Goal: Task Accomplishment & Management: Complete application form

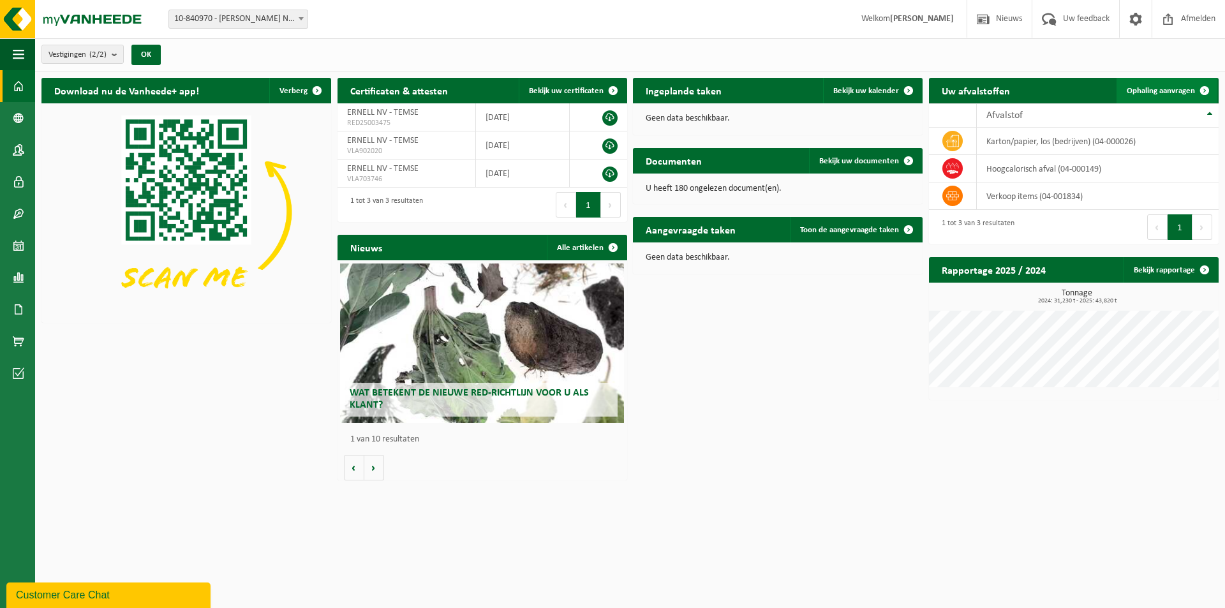
click at [582, 89] on span "Ophaling aanvragen" at bounding box center [1161, 91] width 68 height 8
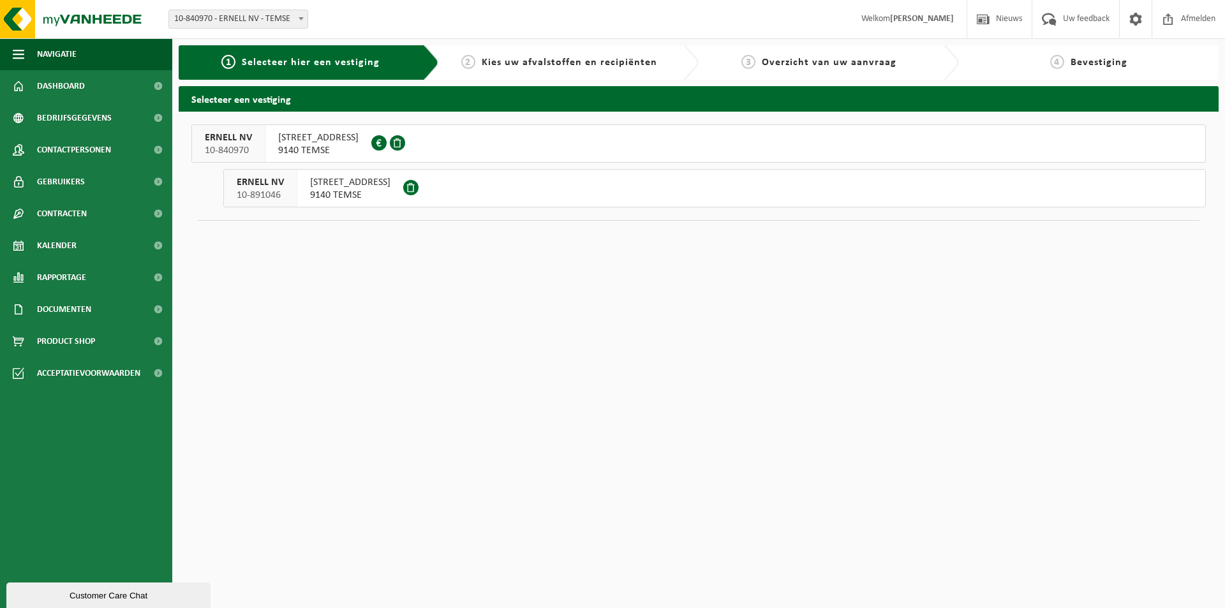
click at [408, 144] on button "ERNELL NV 10-840970 EUROLAAN 12 9140 TEMSE 0419.704.944" at bounding box center [698, 143] width 1014 height 38
click at [417, 144] on span at bounding box center [426, 142] width 19 height 19
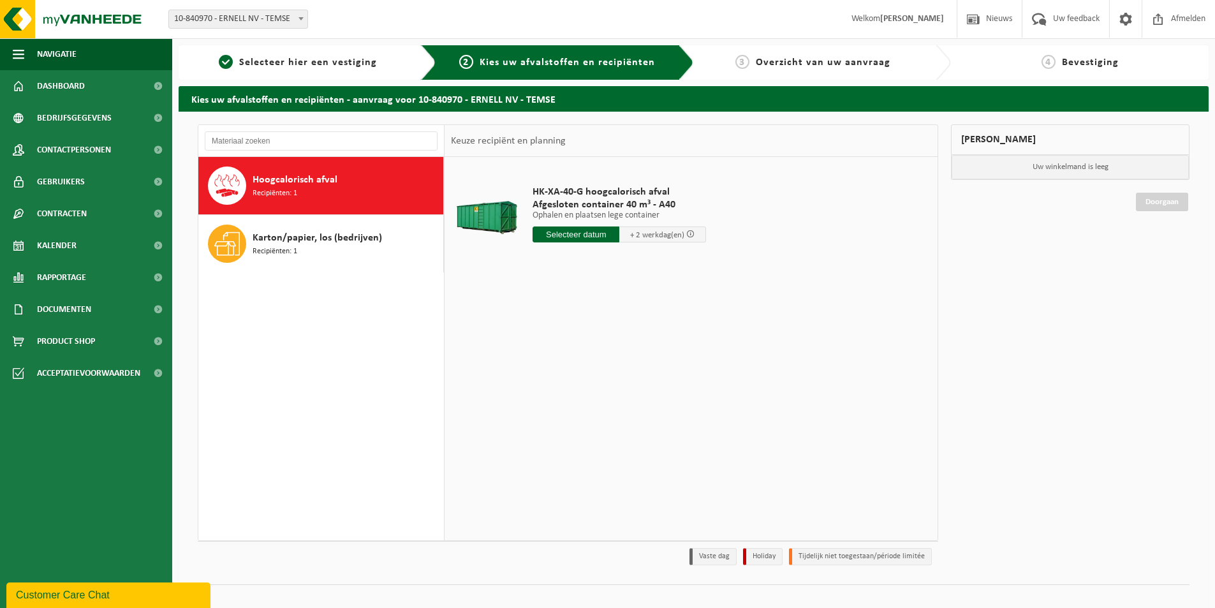
click at [322, 192] on div "Hoogcalorisch afval Recipiënten: 1" at bounding box center [347, 185] width 188 height 38
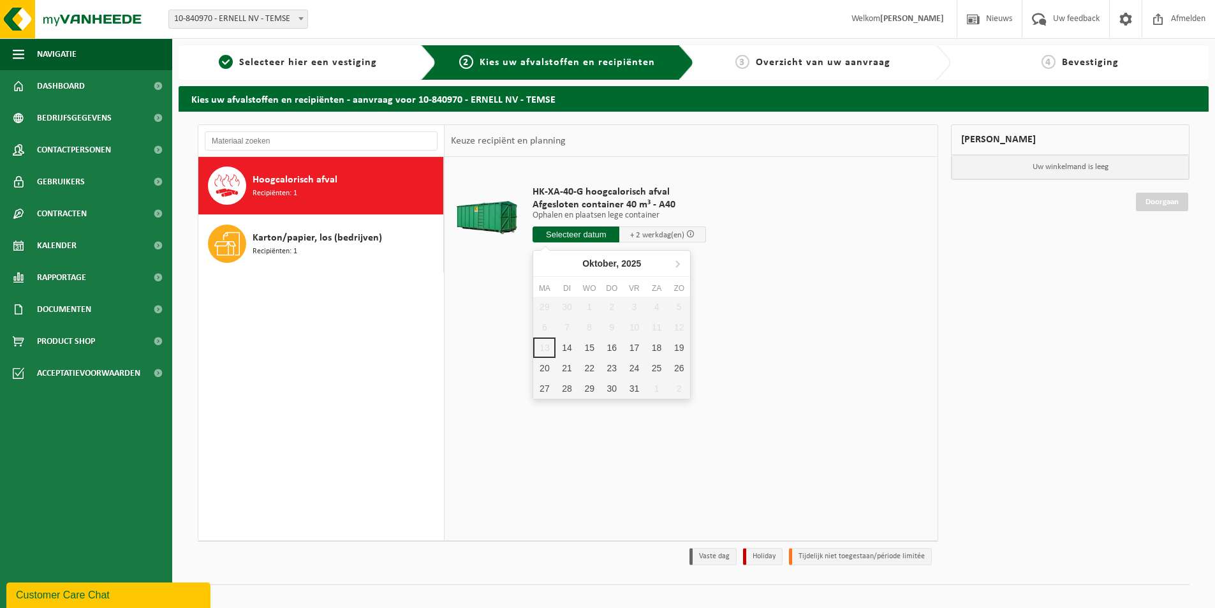
click at [570, 234] on input "text" at bounding box center [576, 234] width 87 height 16
click at [635, 346] on div "17" at bounding box center [634, 347] width 22 height 20
type input "Van 2025-10-17"
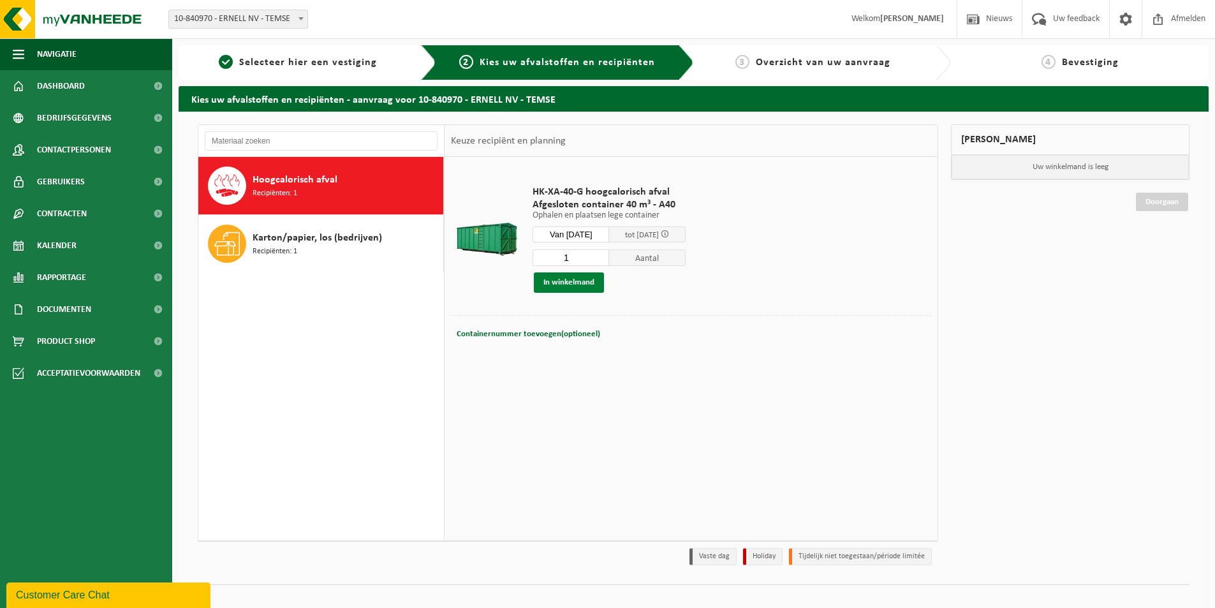
click at [575, 281] on button "In winkelmand" at bounding box center [569, 282] width 70 height 20
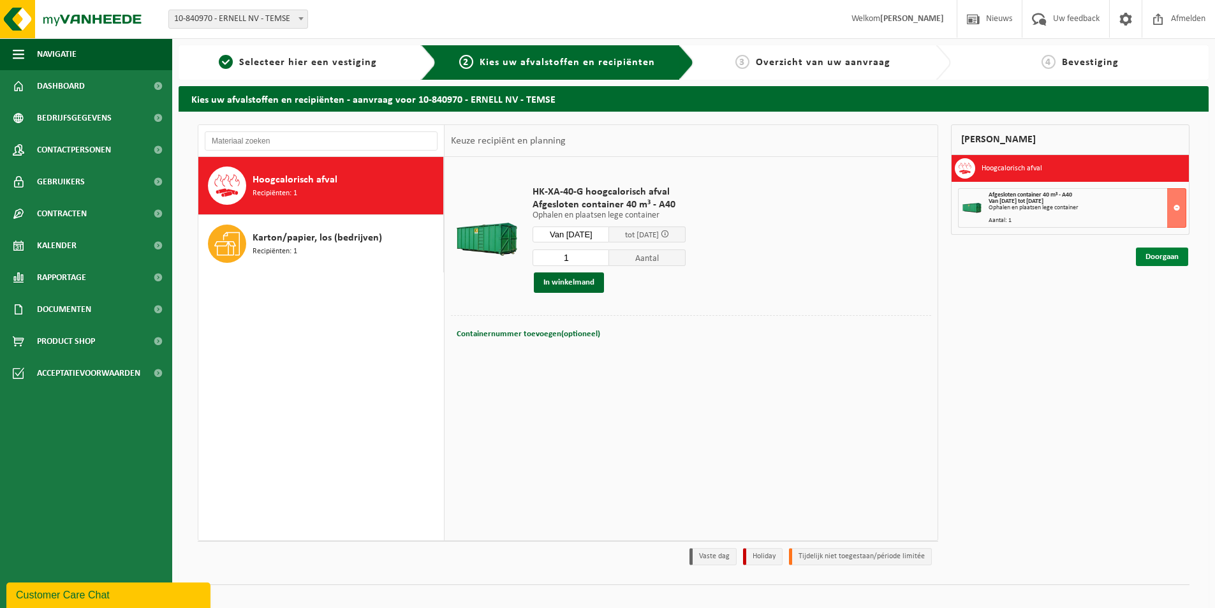
click at [1173, 255] on link "Doorgaan" at bounding box center [1162, 257] width 52 height 18
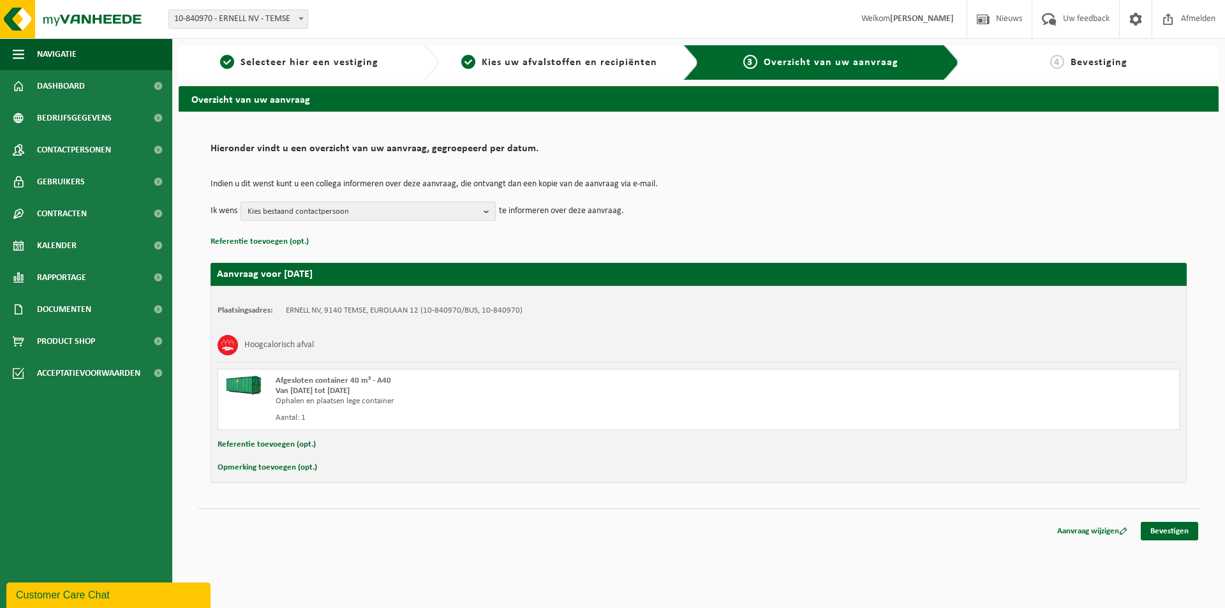
click at [485, 207] on b "button" at bounding box center [489, 211] width 11 height 18
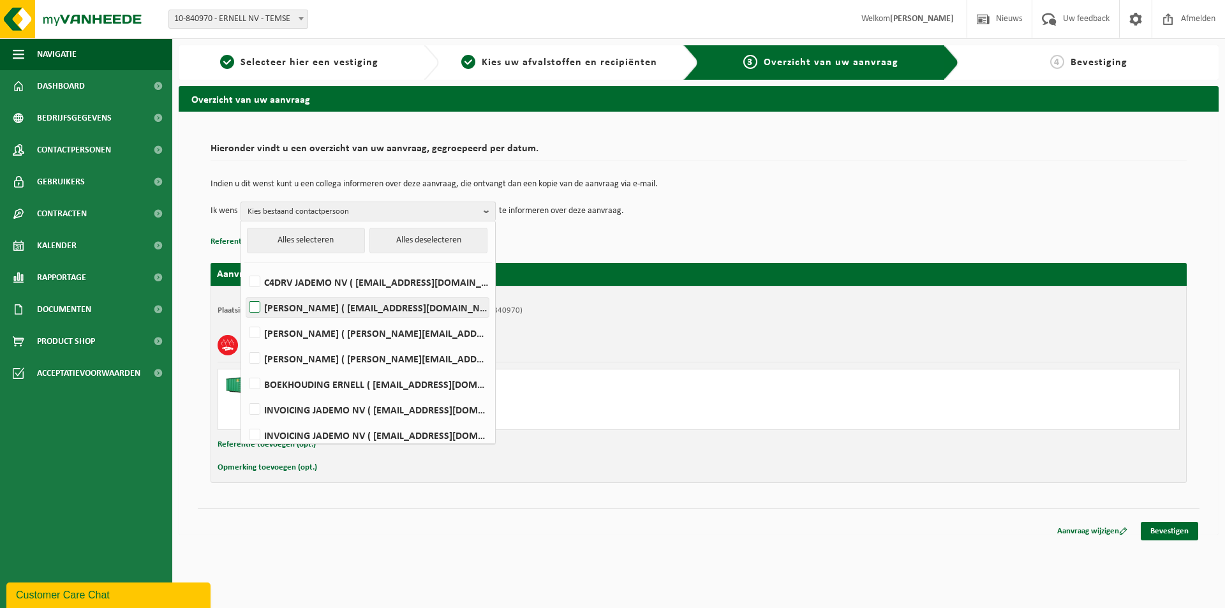
click at [299, 306] on label "Corry De Loor ( corry@ernell.be )" at bounding box center [367, 307] width 242 height 19
click at [244, 292] on input "Corry De Loor ( corry@ernell.be )" at bounding box center [244, 291] width 1 height 1
checkbox input "true"
drag, startPoint x: 723, startPoint y: 218, endPoint x: 704, endPoint y: 217, distance: 19.1
click at [712, 218] on td "Ik wens Corry De Loor Alles selecteren Alles deselecteren C4DRV JADEMO NV ( inf…" at bounding box center [699, 211] width 976 height 19
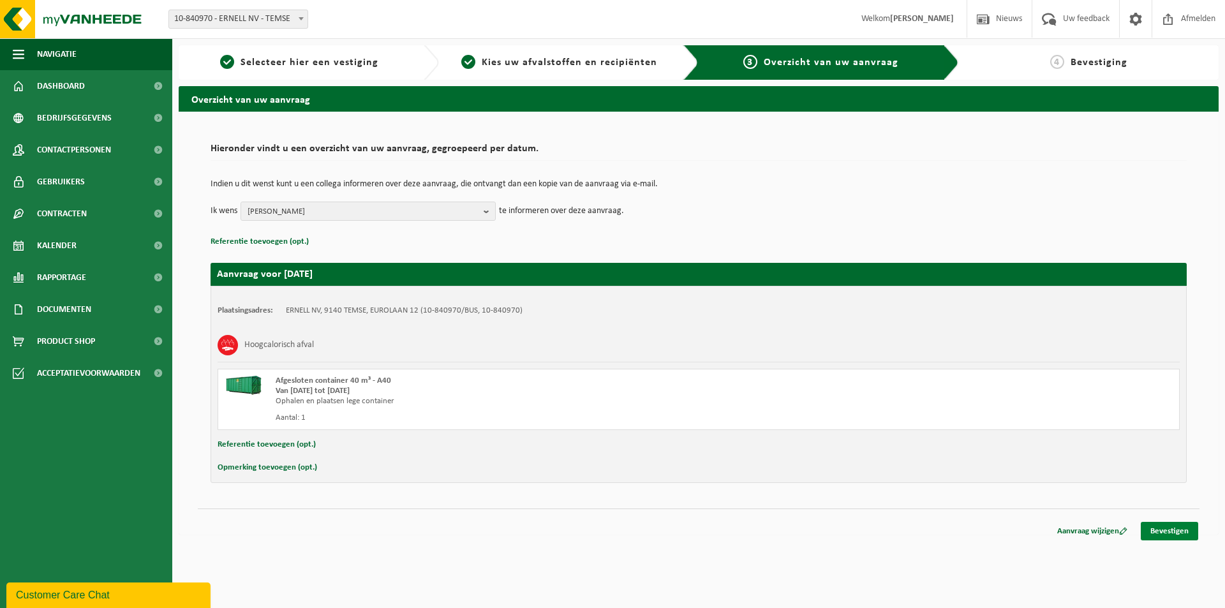
click at [1167, 531] on link "Bevestigen" at bounding box center [1169, 531] width 57 height 18
